Goal: Task Accomplishment & Management: Use online tool/utility

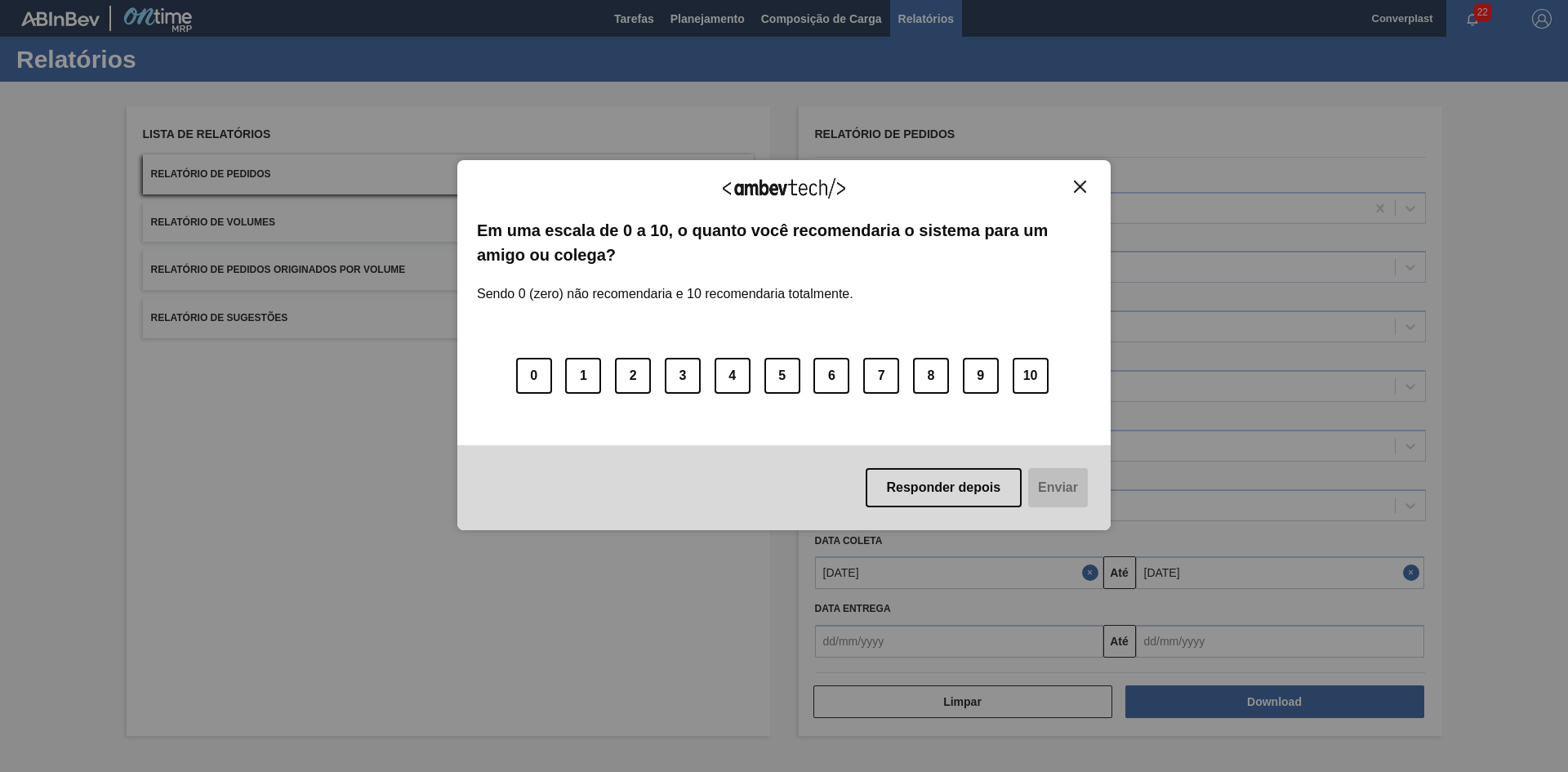
click at [1079, 197] on div "Agradecemos seu feedback!" at bounding box center [784, 198] width 615 height 39
click at [1079, 186] on img "Close" at bounding box center [1080, 186] width 13 height 13
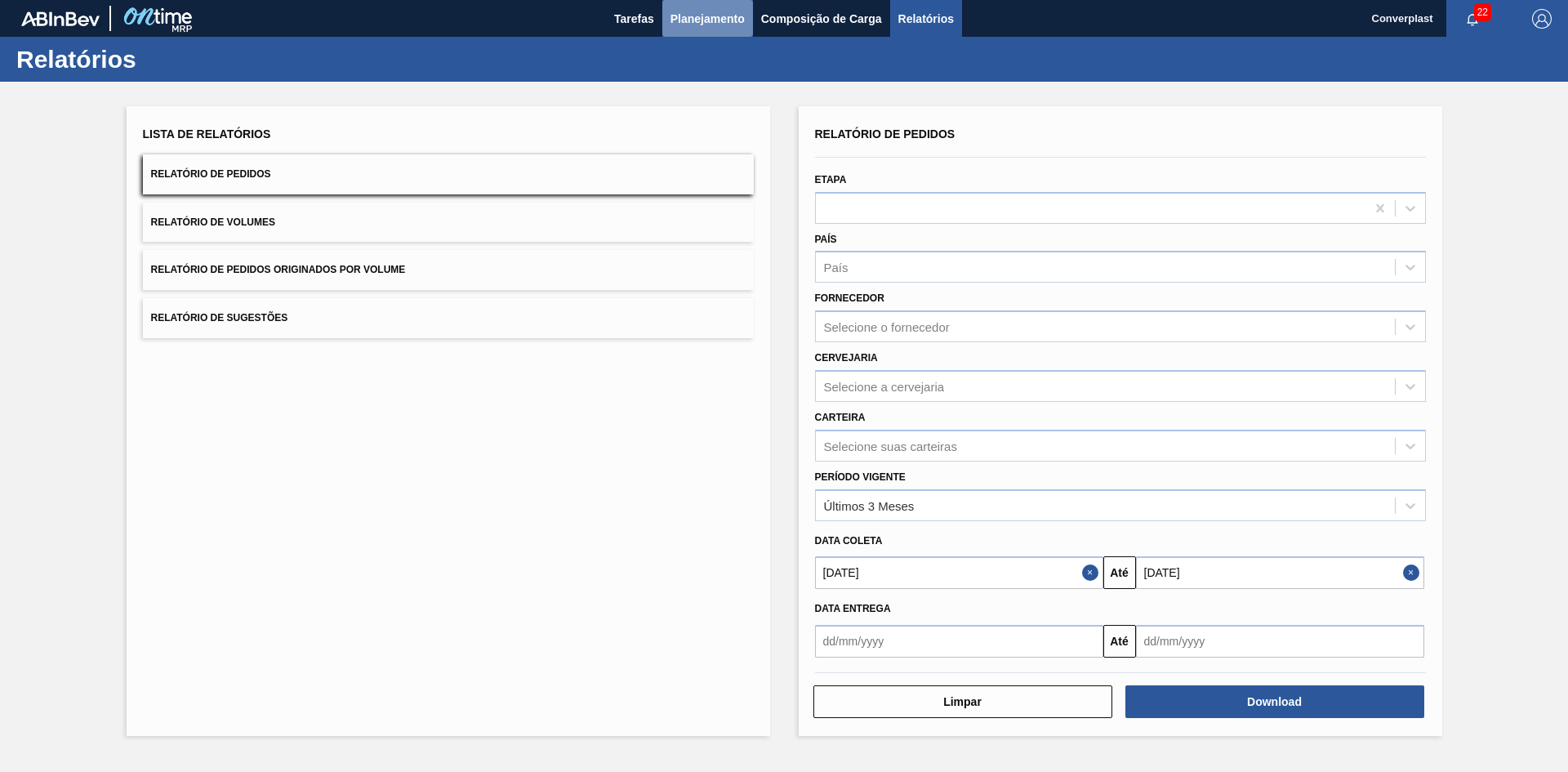
click at [714, 17] on span "Planejamento" at bounding box center [707, 19] width 74 height 20
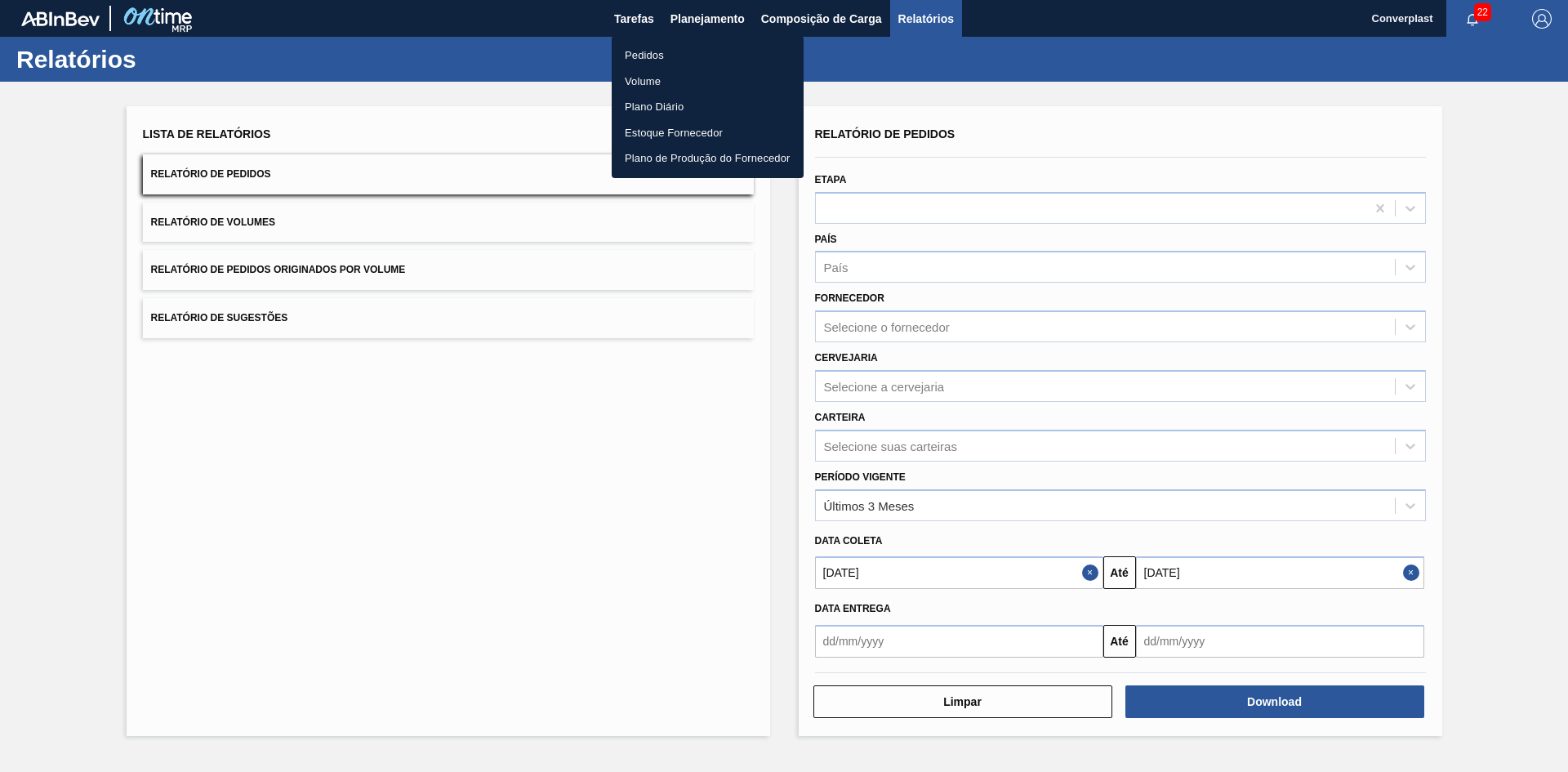
click at [679, 51] on li "Pedidos" at bounding box center [707, 55] width 192 height 26
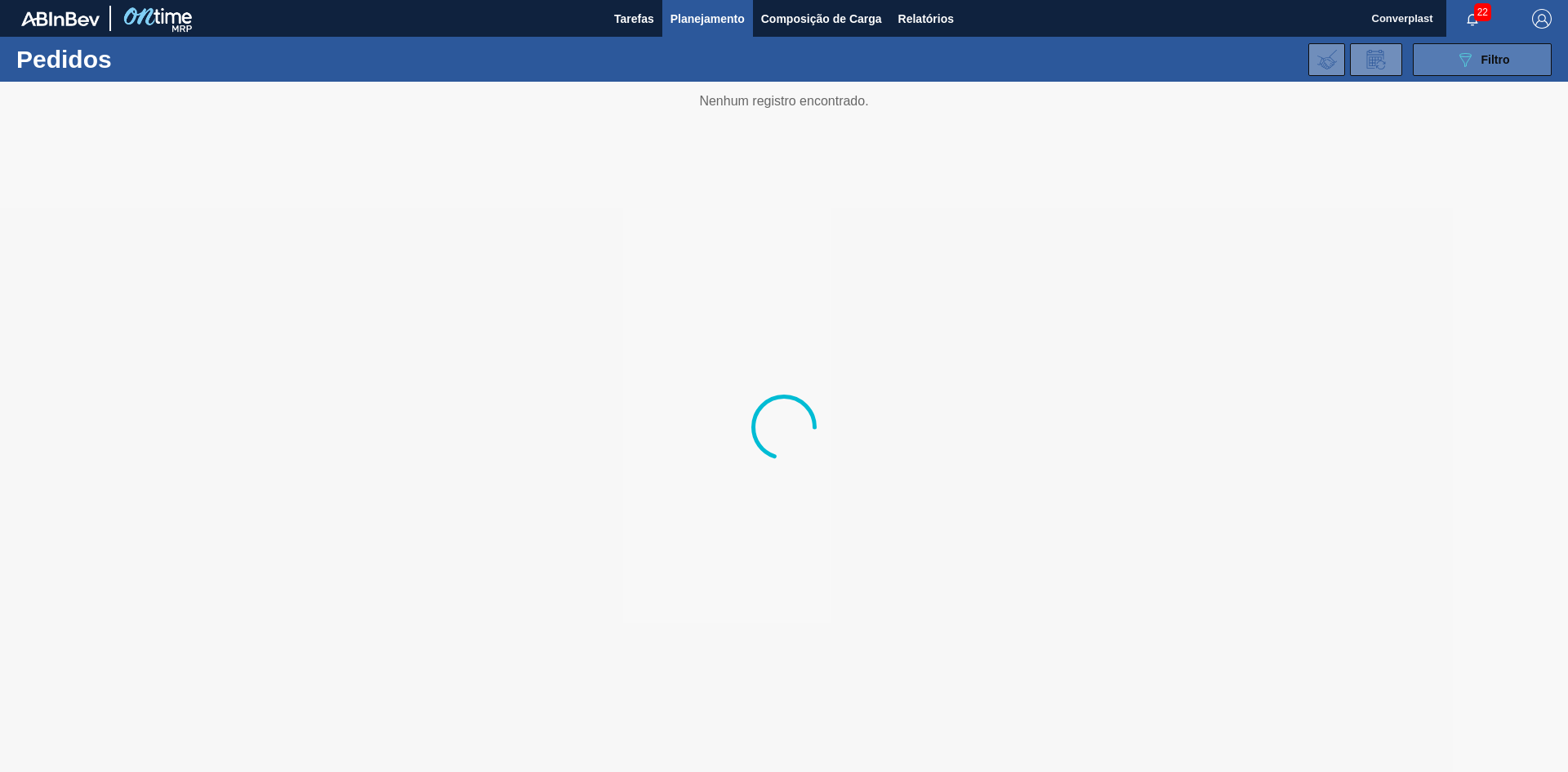
click at [1435, 56] on button "089F7B8B-B2A5-4AFE-B5C0-19BA573D28AC Filtro" at bounding box center [1482, 59] width 139 height 32
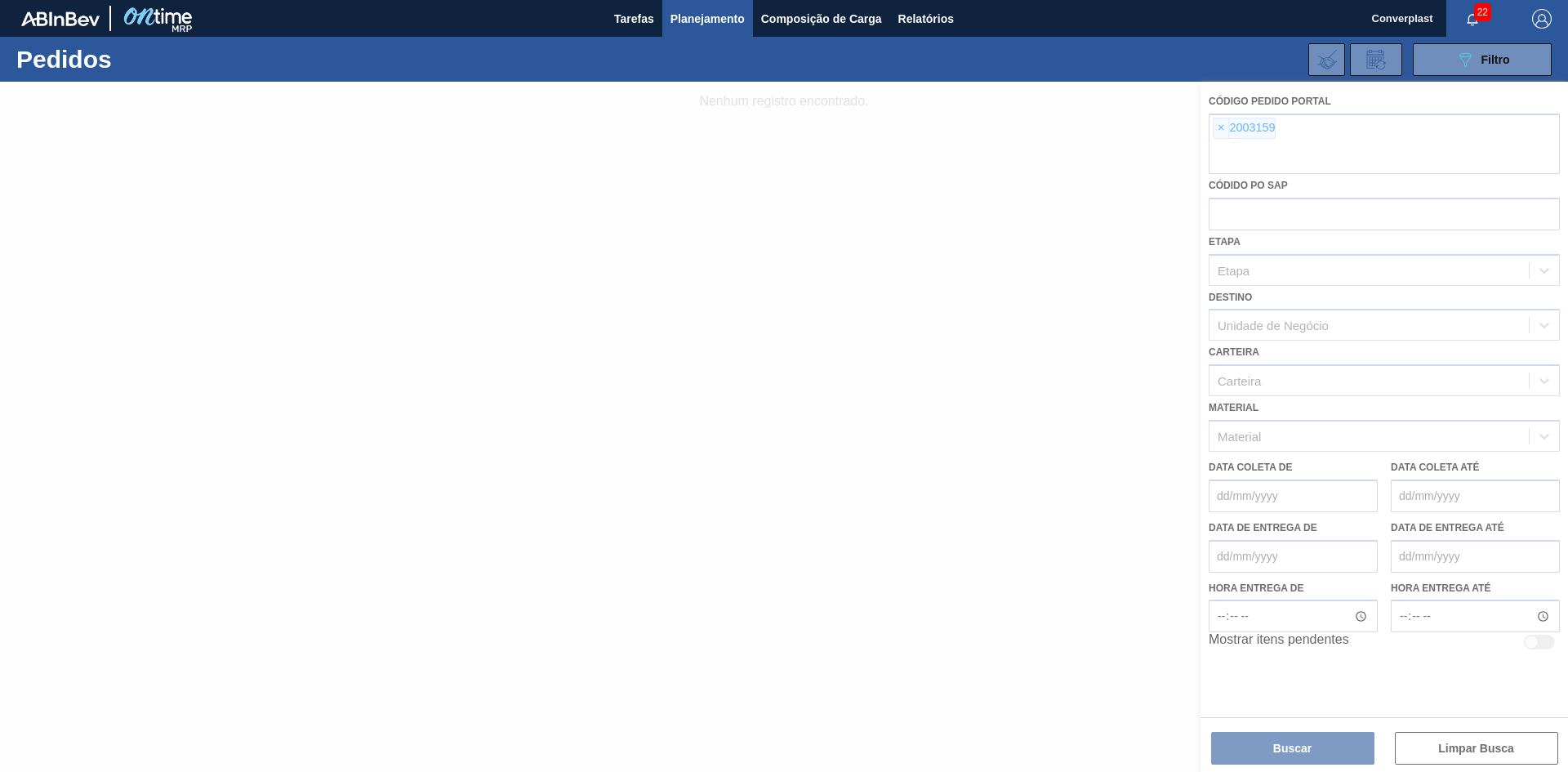
click at [1224, 135] on div at bounding box center [784, 427] width 1568 height 690
click at [1222, 134] on div at bounding box center [784, 427] width 1568 height 690
click at [1219, 130] on div at bounding box center [784, 427] width 1568 height 690
click at [1221, 131] on div at bounding box center [784, 427] width 1568 height 690
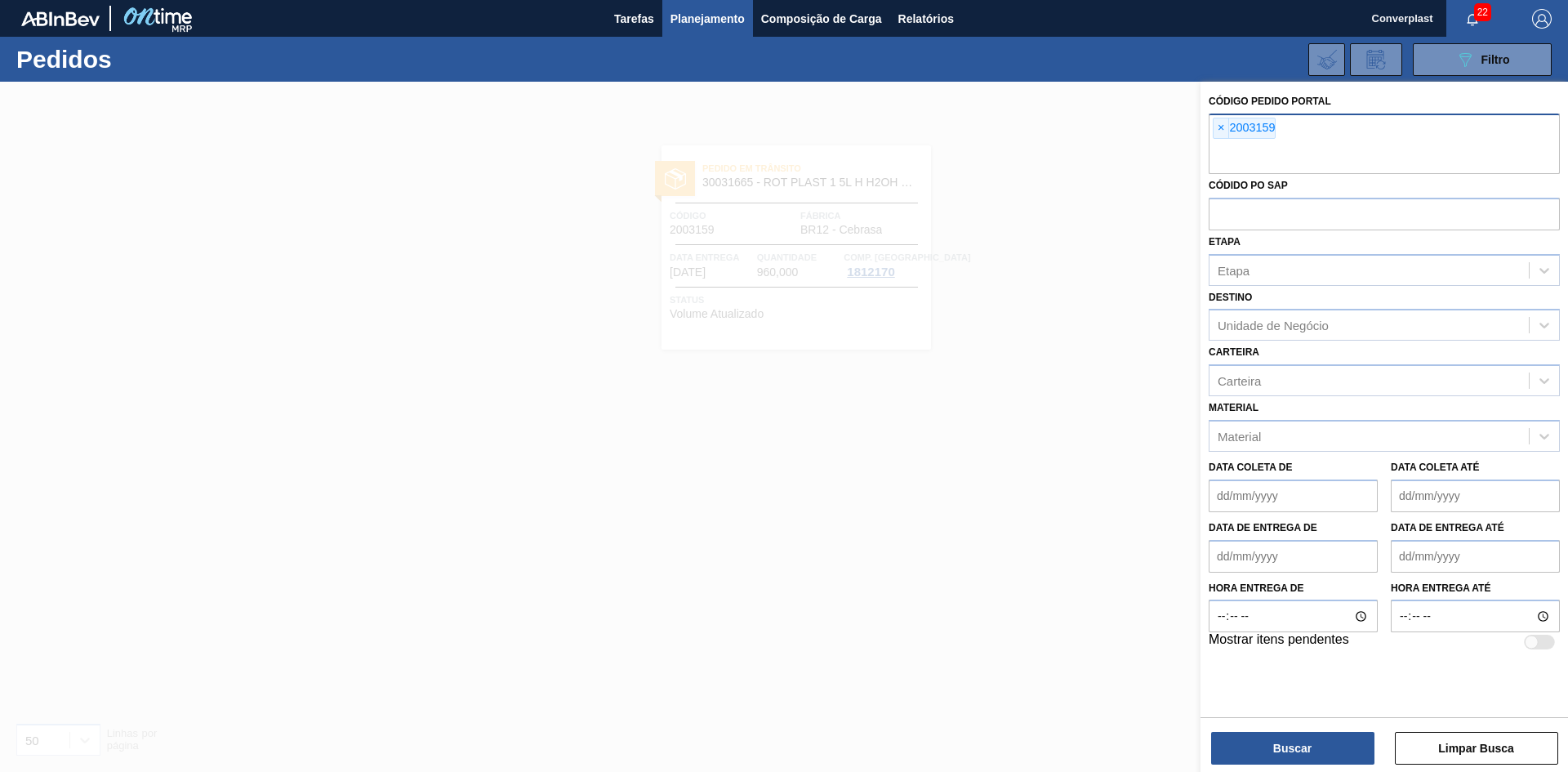
click at [1209, 130] on div "× 2003159" at bounding box center [1385, 143] width 351 height 60
click at [1216, 132] on span "×" at bounding box center [1221, 128] width 15 height 20
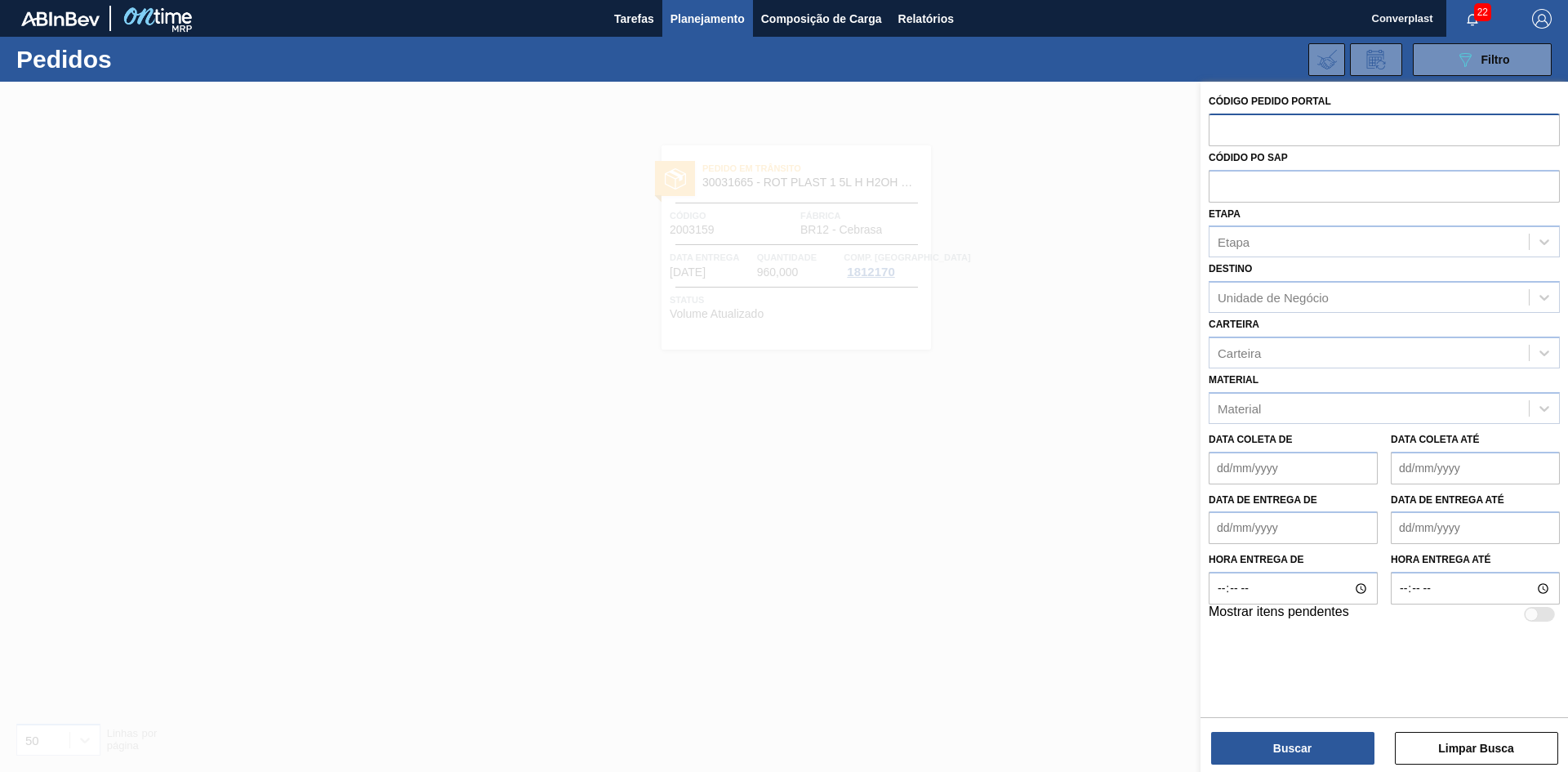
paste input "2025972"
type input "2025972"
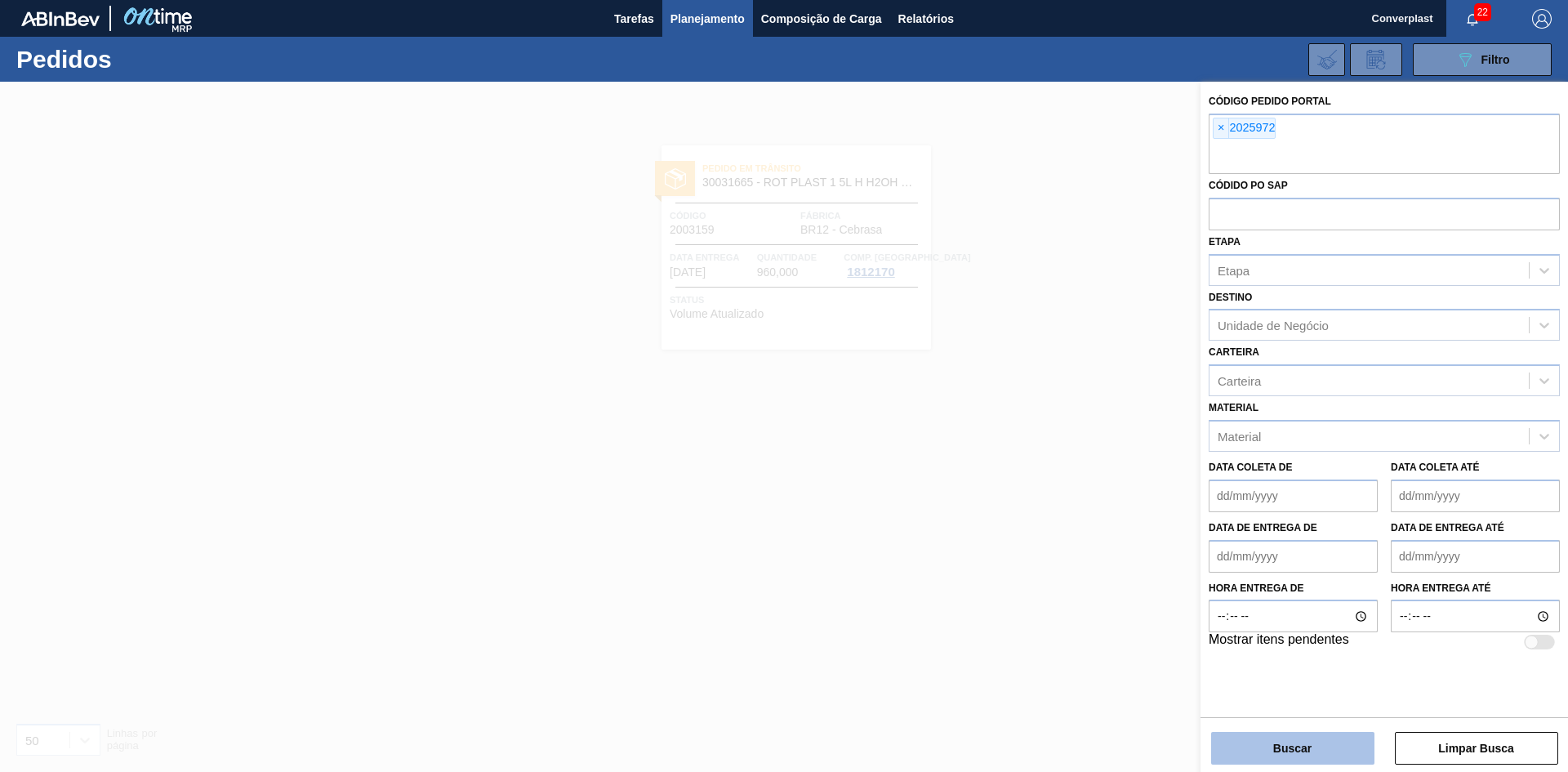
click at [1328, 747] on button "Buscar" at bounding box center [1292, 748] width 163 height 32
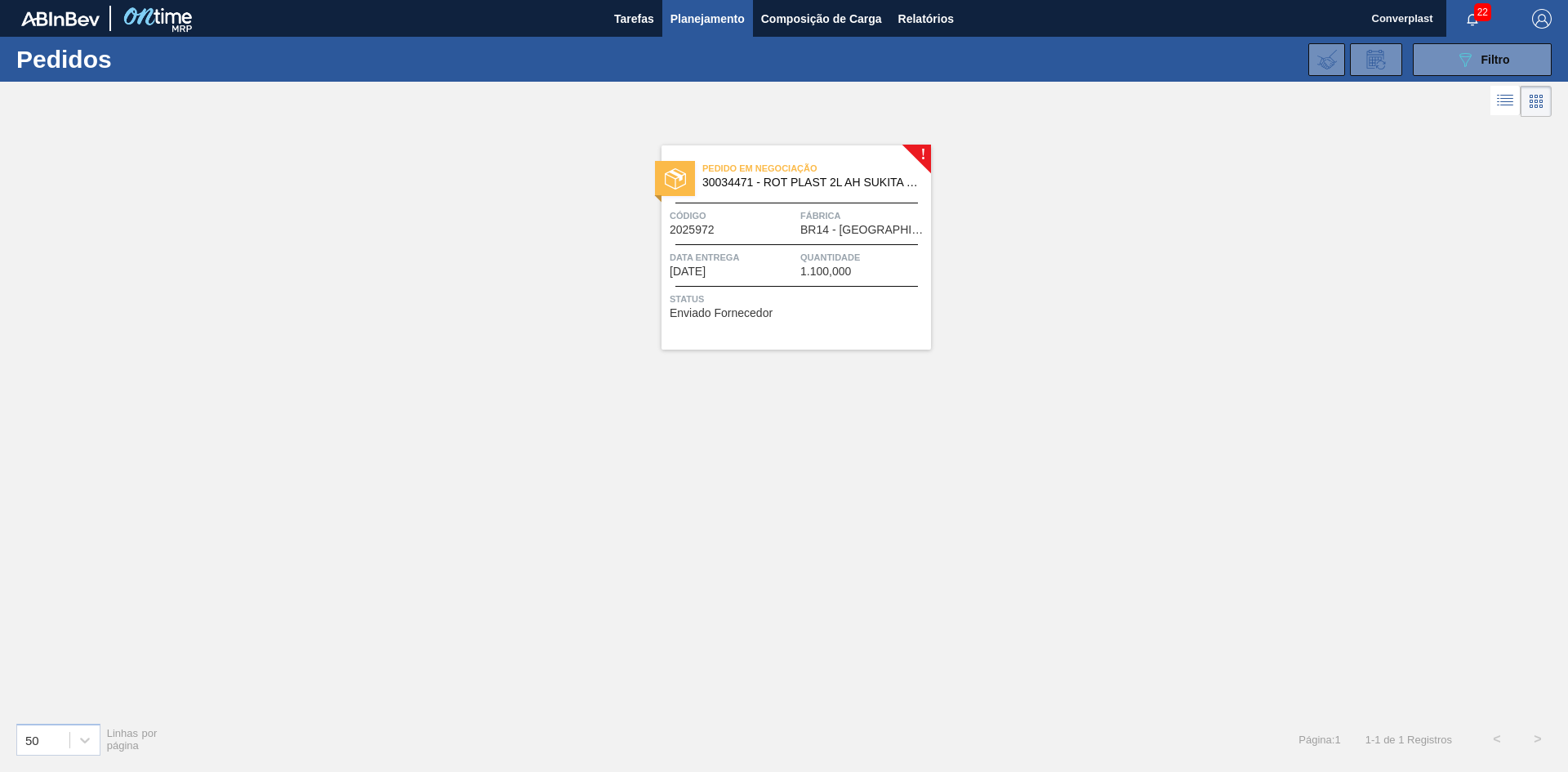
click at [864, 338] on div "Pedido em Negociação 30034471 - ROT PLAST 2L [PERSON_NAME] TUBAINA NIV25 Código…" at bounding box center [796, 247] width 269 height 204
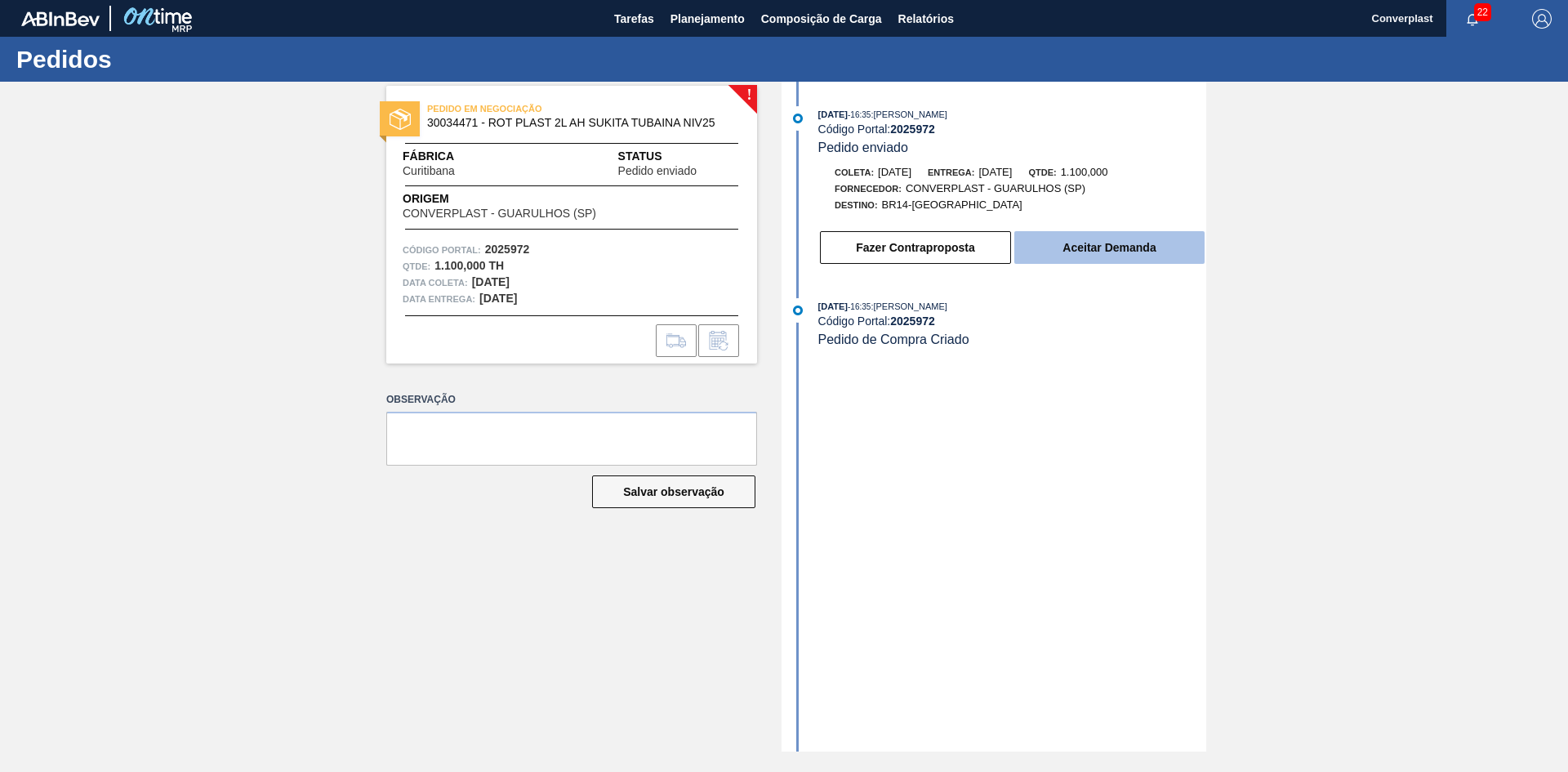
click at [1111, 256] on button "Aceitar Demanda" at bounding box center [1109, 248] width 190 height 32
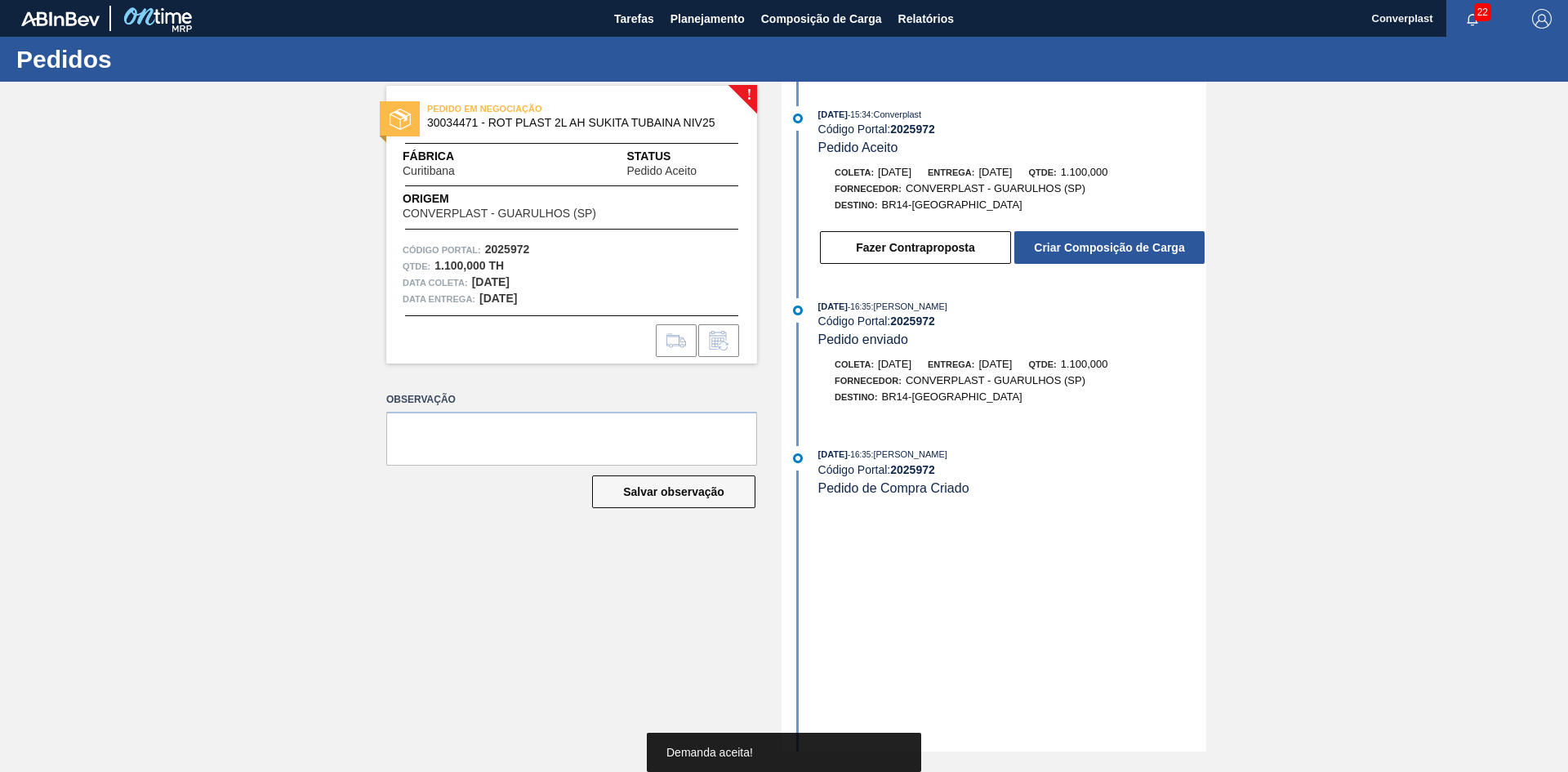
click at [1111, 256] on button "Criar Composição de Carga" at bounding box center [1109, 248] width 190 height 32
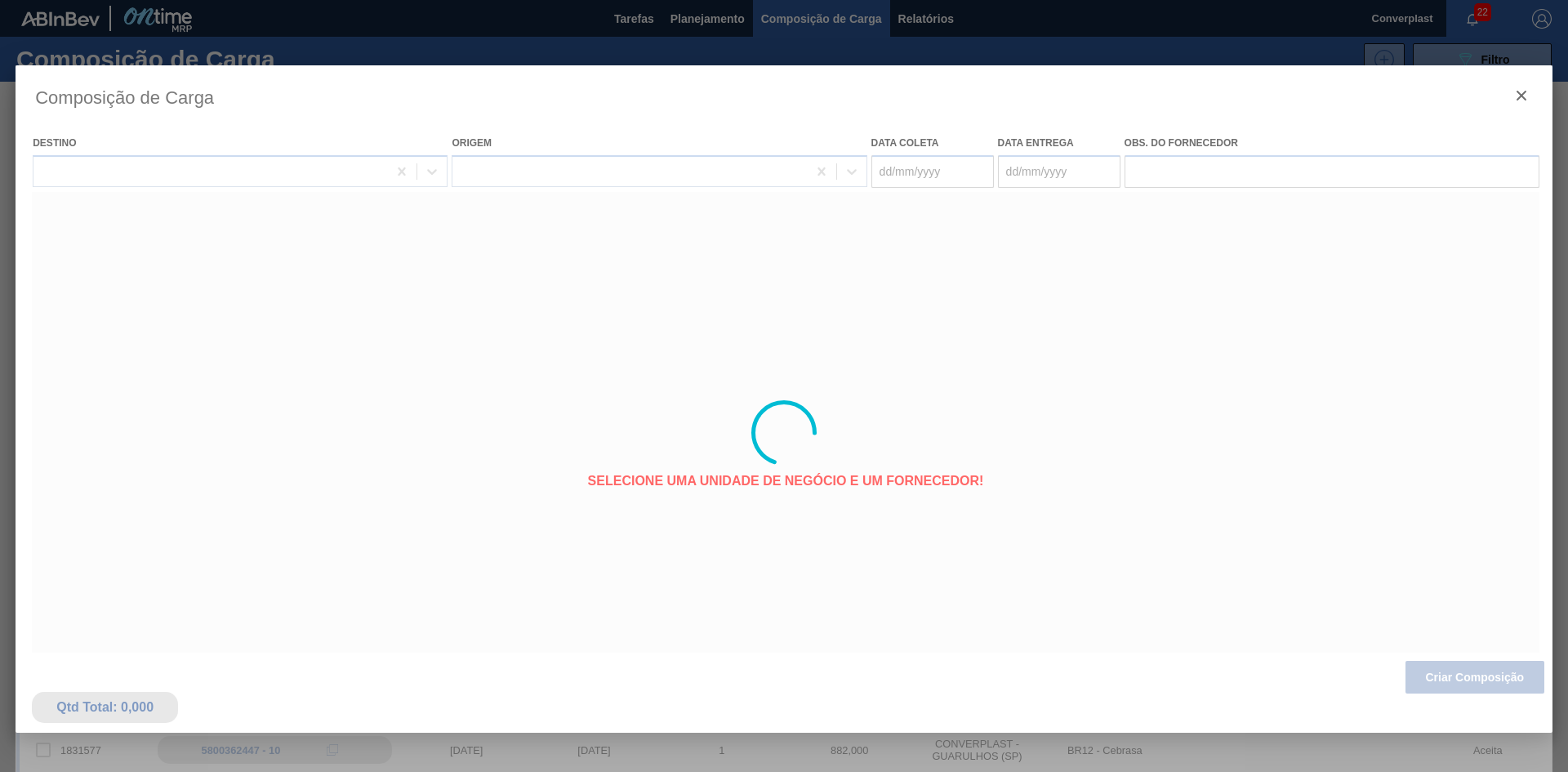
type coleta "[DATE]"
type entrega "[DATE]"
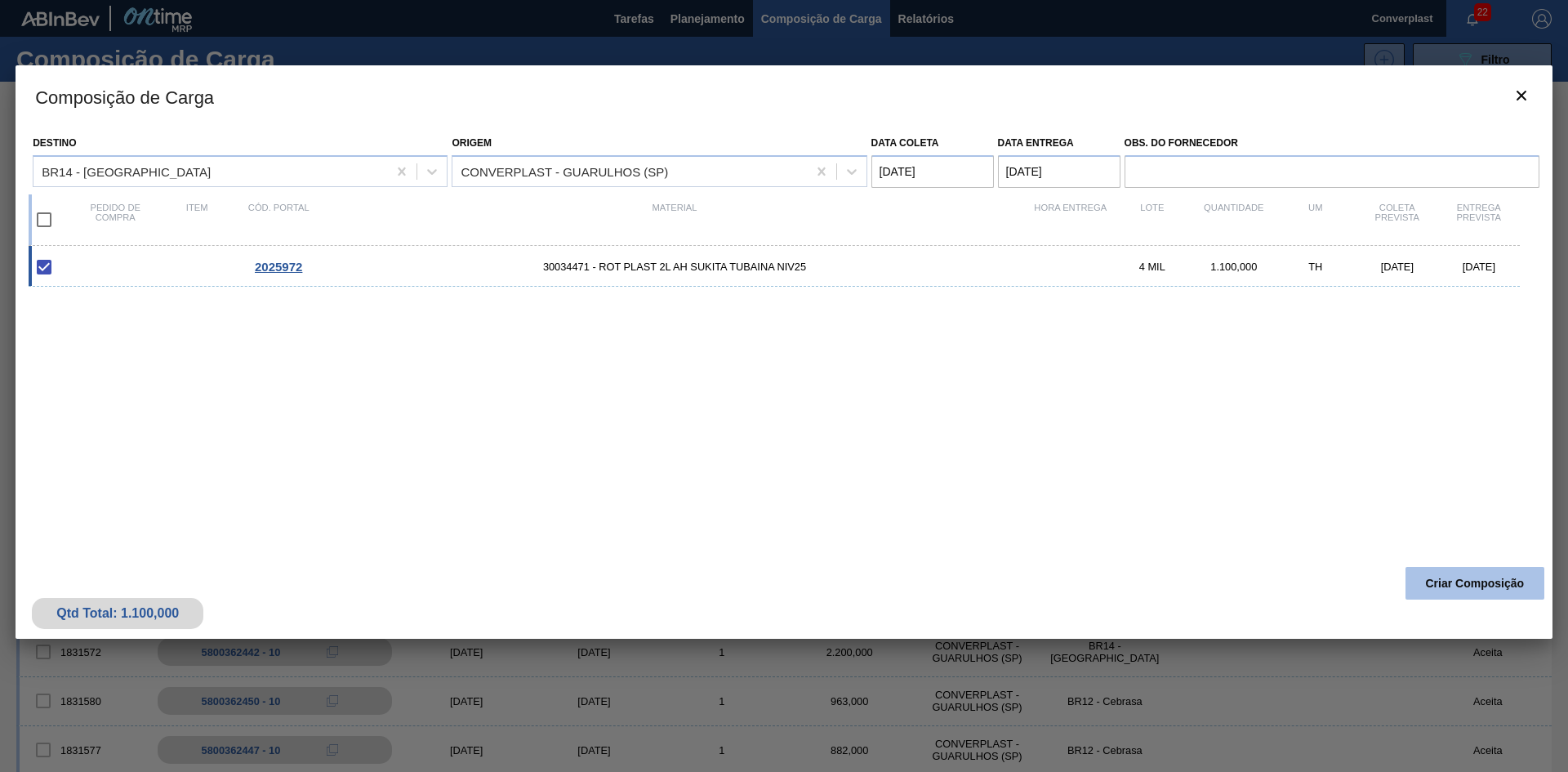
click at [1468, 583] on button "Criar Composição" at bounding box center [1475, 583] width 139 height 32
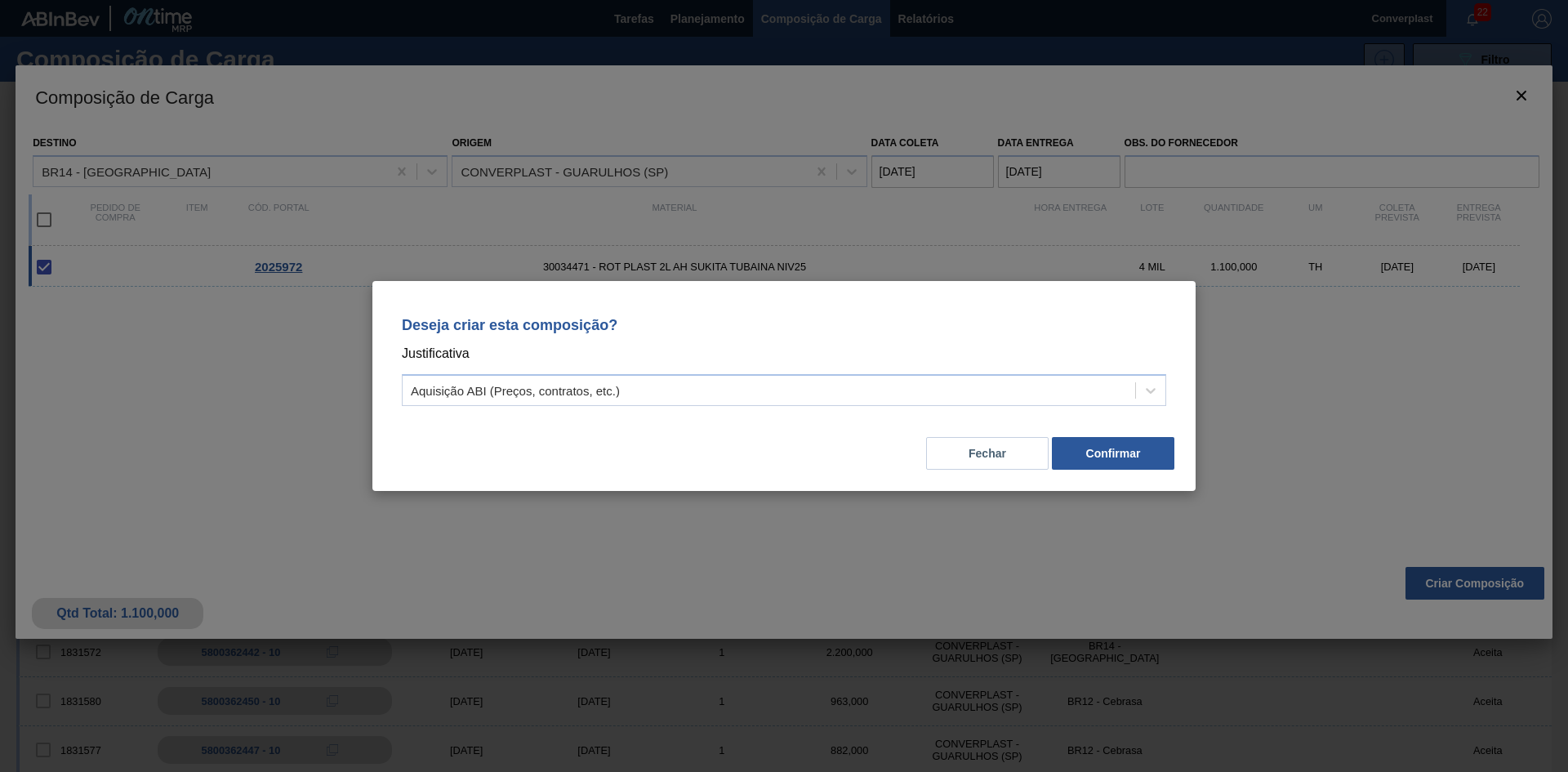
drag, startPoint x: 1012, startPoint y: 450, endPoint x: 1131, endPoint y: 483, distance: 123.5
click at [1132, 491] on div "Deseja criar esta composição? Justificativa Aquisição ABI (Preços, contratos, e…" at bounding box center [784, 386] width 1568 height 772
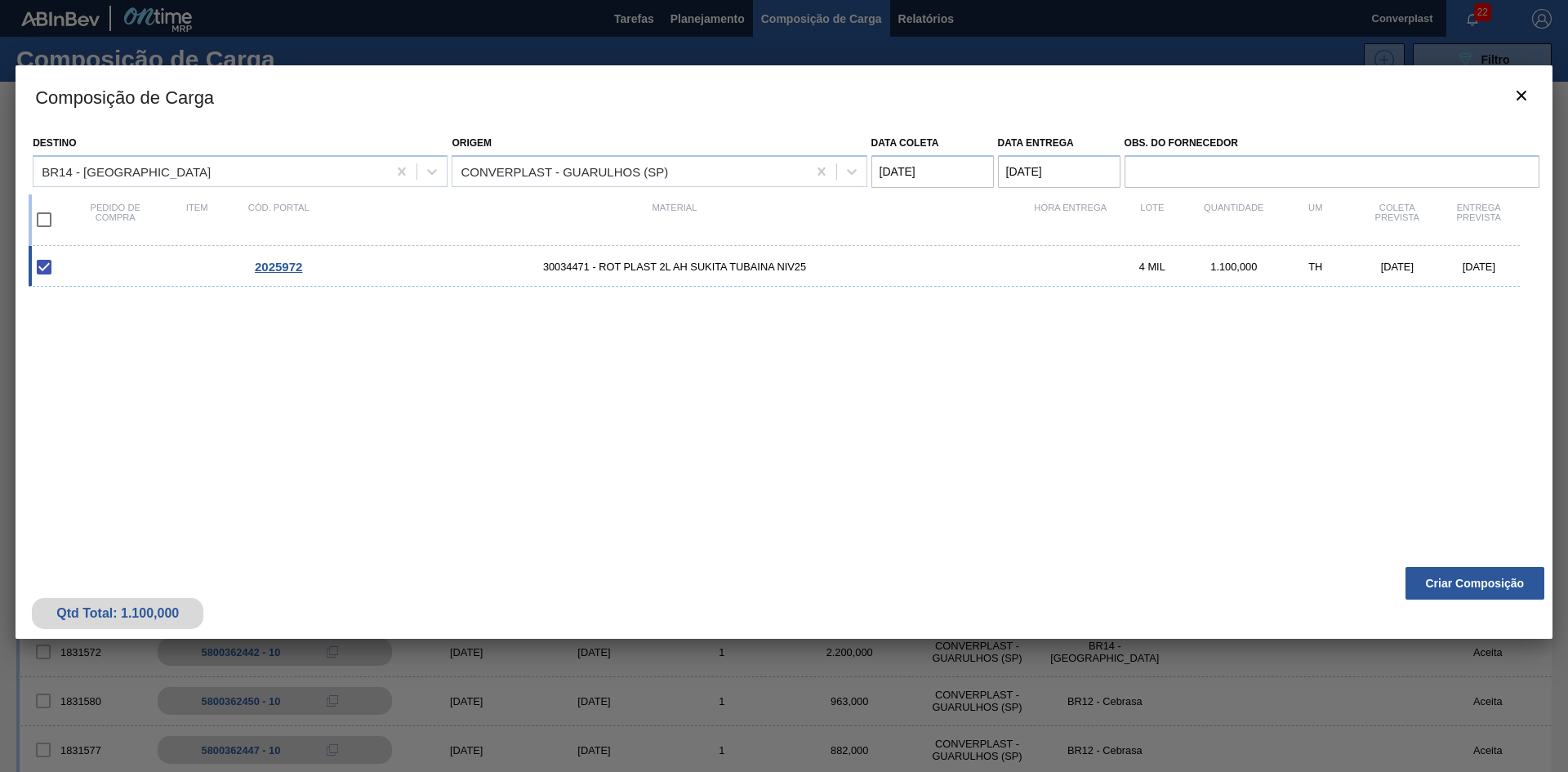
click at [1125, 465] on div "2025972 30034471 - ROT PLAST 2L [PERSON_NAME] TUBAINA NIV25 4 MIL 1.100,000 TH …" at bounding box center [781, 392] width 1505 height 293
click at [1500, 601] on div "Qtd Total: 1.100,000 Criar Composição" at bounding box center [784, 598] width 1537 height 80
click at [1496, 587] on button "Criar Composição" at bounding box center [1475, 583] width 139 height 32
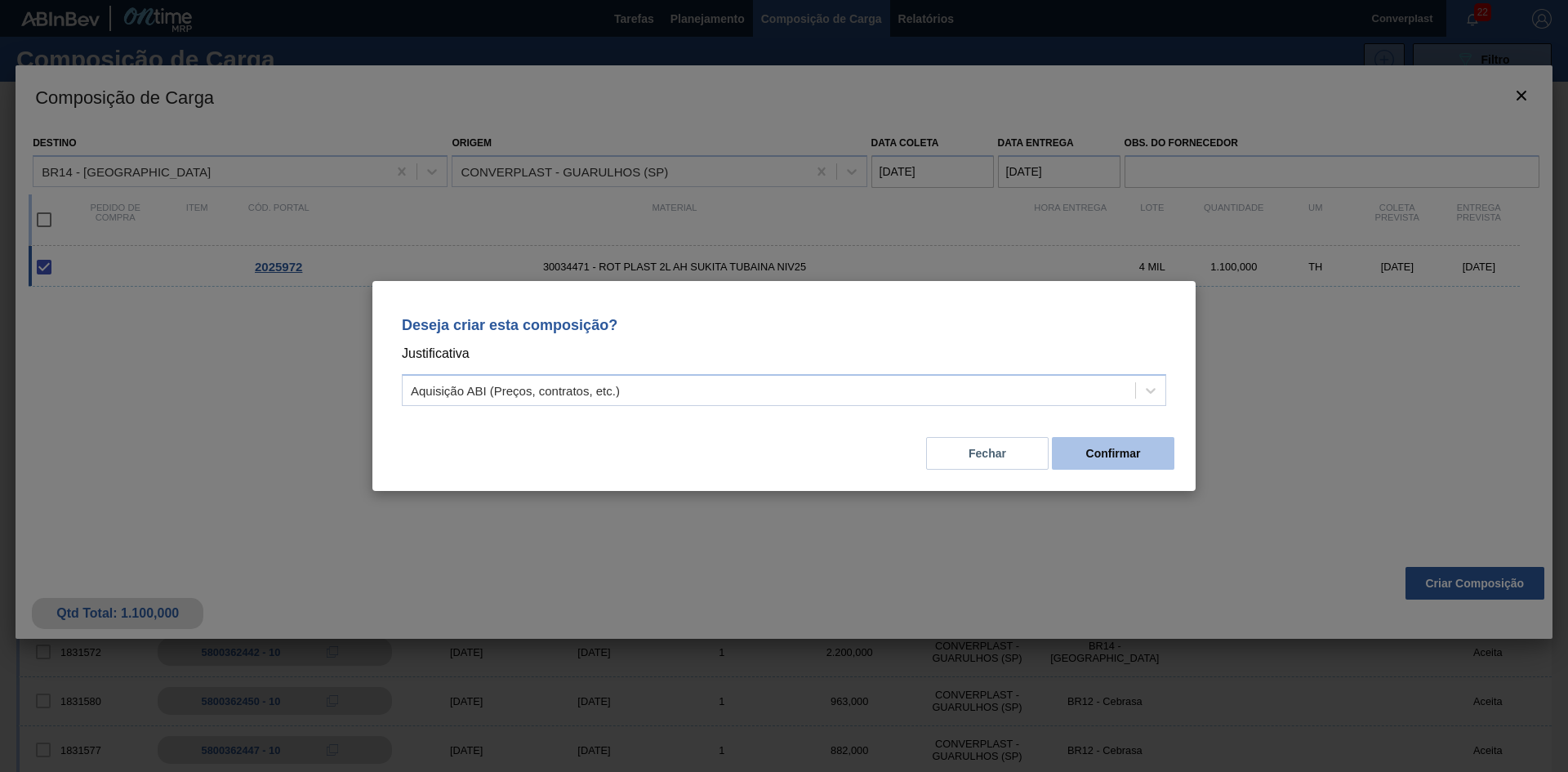
click at [1139, 458] on button "Confirmar" at bounding box center [1114, 453] width 123 height 32
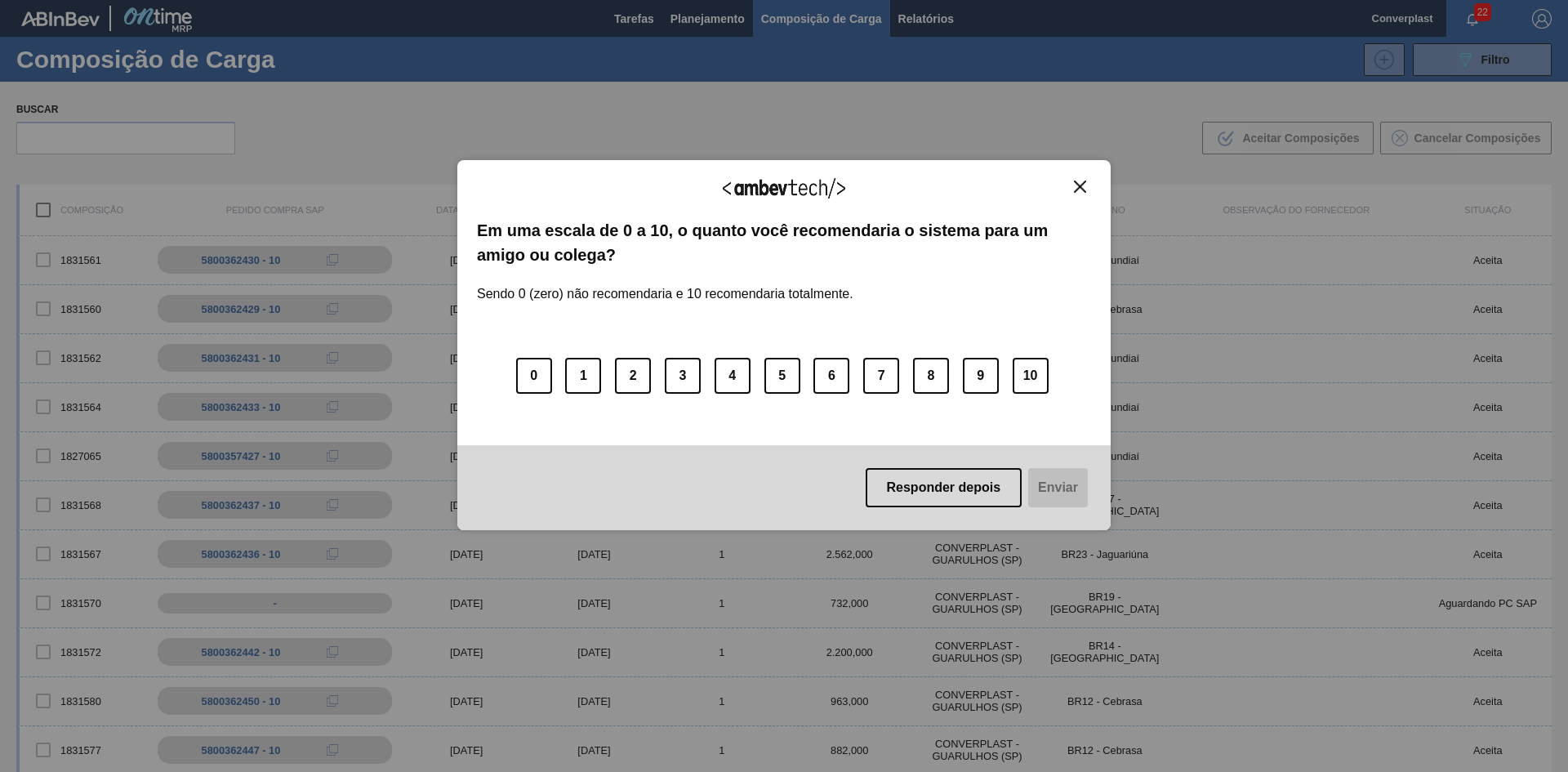
click at [1080, 177] on div "Agradecemos seu feedback! Em uma escala de 0 a 10, o quanto você recomendaria o…" at bounding box center [784, 346] width 653 height 371
click at [1077, 188] on img "Close" at bounding box center [1080, 186] width 13 height 13
